Goal: Find specific page/section: Find specific page/section

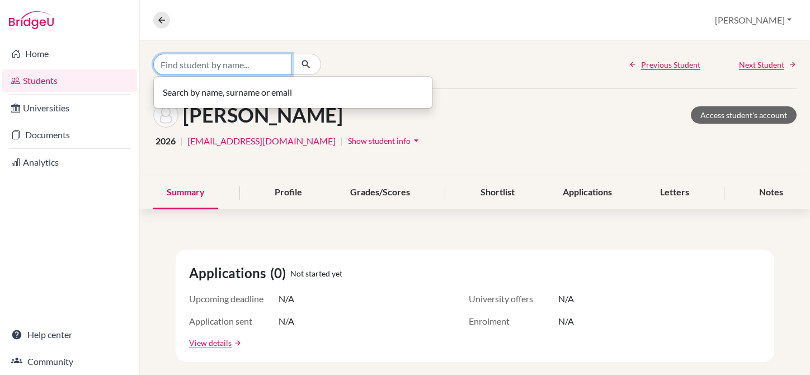
click at [247, 65] on input "Find student by name..." at bounding box center [222, 64] width 139 height 21
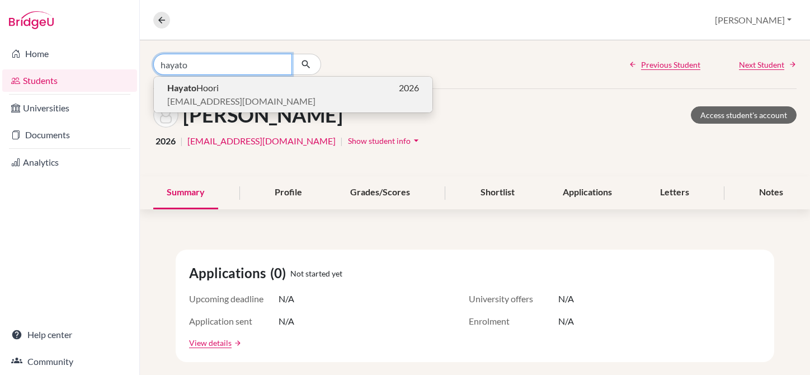
type input "hayato"
click at [182, 88] on b "Hayato" at bounding box center [181, 87] width 29 height 11
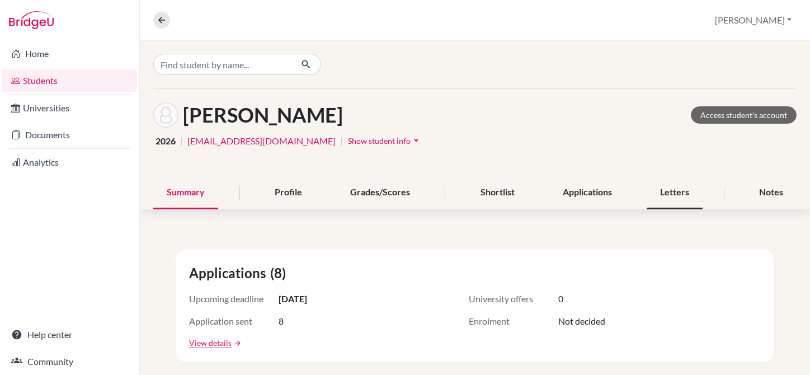
click at [657, 204] on div "Letters" at bounding box center [675, 192] width 56 height 33
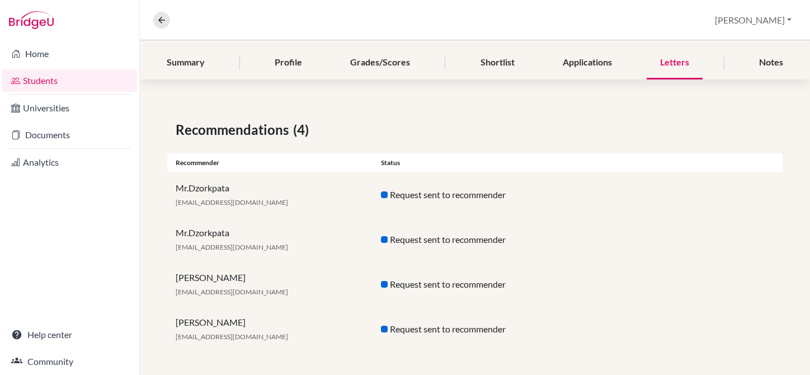
scroll to position [132, 0]
